Goal: Information Seeking & Learning: Learn about a topic

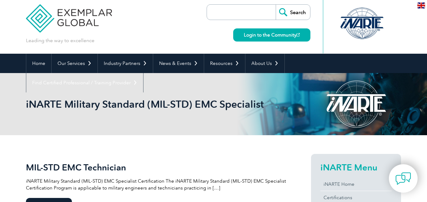
scroll to position [6, 0]
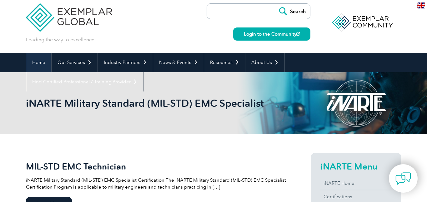
click at [35, 58] on link "Home" at bounding box center [38, 62] width 25 height 19
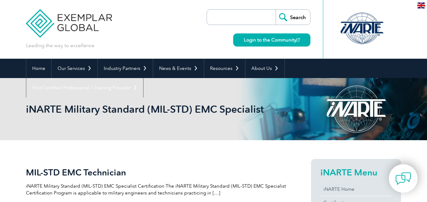
scroll to position [6, 0]
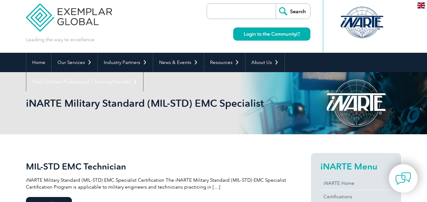
click at [200, 174] on div "MIL-STD EMC Technician iNARTE Military Standard (MIL-STD) EMC Specialist Certif…" at bounding box center [157, 176] width 263 height 29
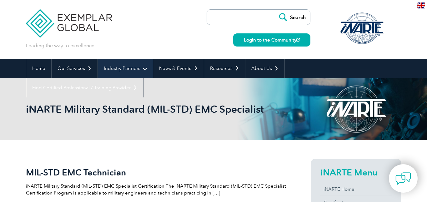
scroll to position [6, 0]
